Goal: Find specific page/section: Find specific page/section

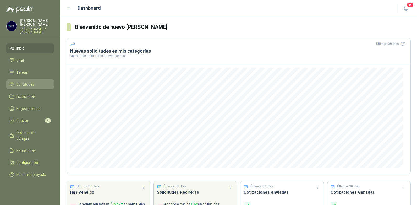
click at [26, 82] on span "Solicitudes" at bounding box center [25, 84] width 18 height 6
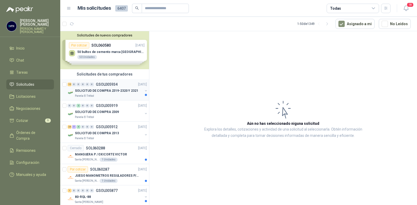
click at [105, 84] on p "GSOL005934" at bounding box center [107, 85] width 22 height 4
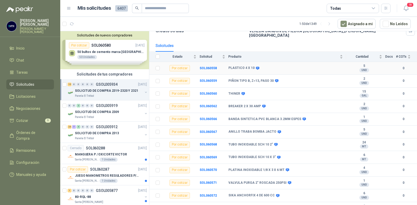
scroll to position [52, 0]
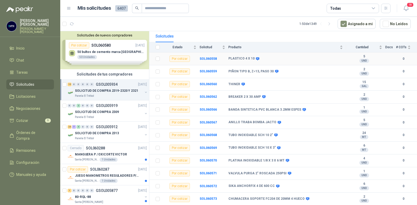
click at [236, 57] on b "PLASTICO 4 X 10" at bounding box center [241, 59] width 26 height 4
click at [206, 57] on b "SOL060558" at bounding box center [208, 59] width 17 height 4
